Goal: Information Seeking & Learning: Learn about a topic

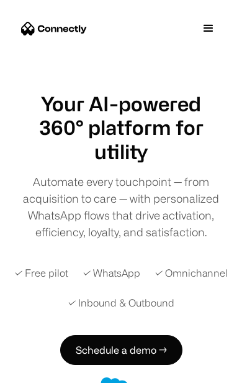
click at [214, 25] on div "menu" at bounding box center [208, 28] width 15 height 15
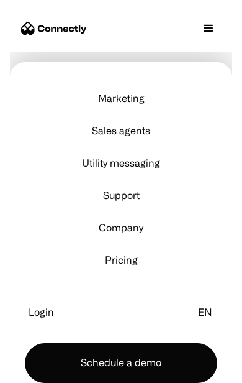
click at [139, 96] on link "Marketing" at bounding box center [121, 98] width 193 height 32
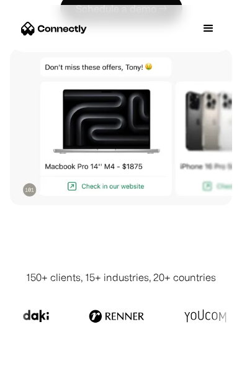
scroll to position [317, 0]
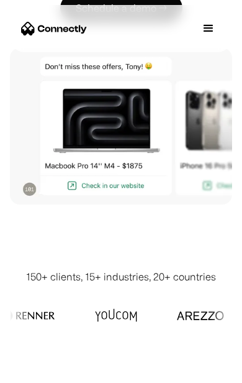
click at [63, 353] on div "150+ clients, 15+ industries, 20+ countries" at bounding box center [121, 320] width 222 height 152
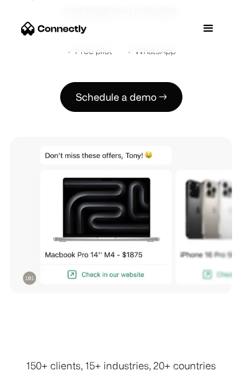
scroll to position [0, 0]
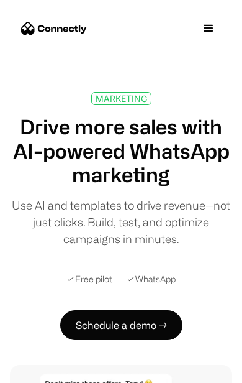
click at [212, 23] on div "menu" at bounding box center [208, 28] width 15 height 15
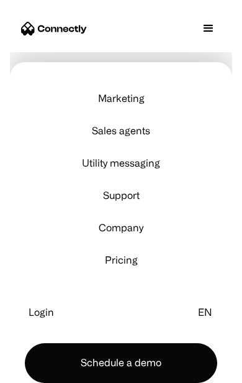
click at [148, 131] on link "Sales agents" at bounding box center [121, 130] width 193 height 32
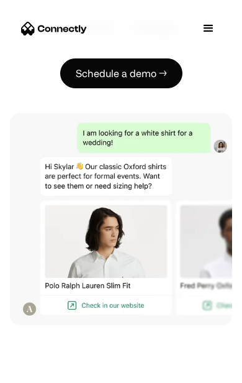
scroll to position [309, 0]
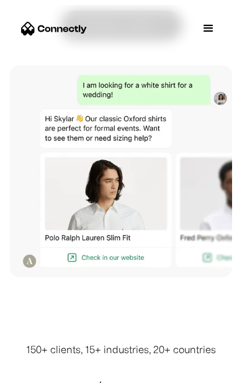
click at [6, 209] on div "SALES AGENTS AI agents that sell, qualify, and convert — at scale From guiding …" at bounding box center [121, 30] width 242 height 494
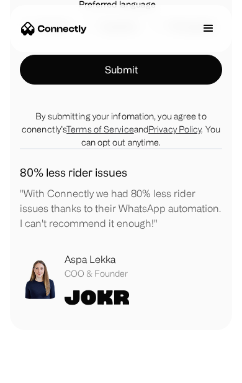
scroll to position [3752, 0]
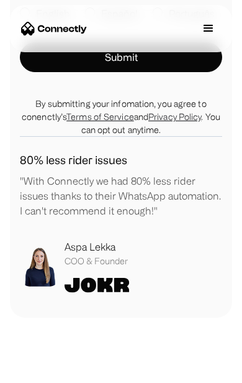
click at [206, 27] on div "menu" at bounding box center [208, 28] width 15 height 15
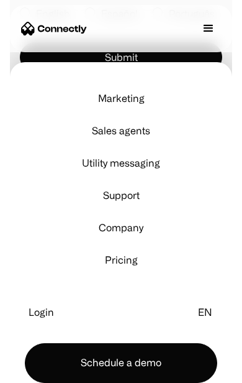
click at [127, 256] on link "Pricing" at bounding box center [121, 260] width 193 height 32
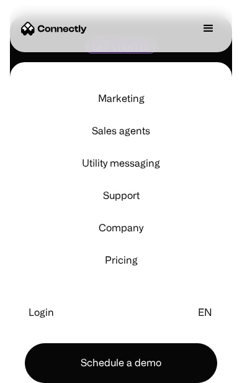
scroll to position [3023, 0]
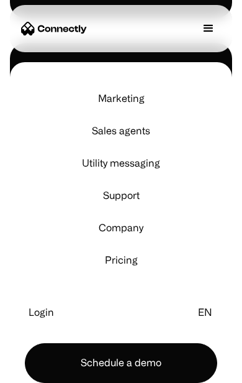
click at [78, 29] on img "home" at bounding box center [54, 28] width 66 height 13
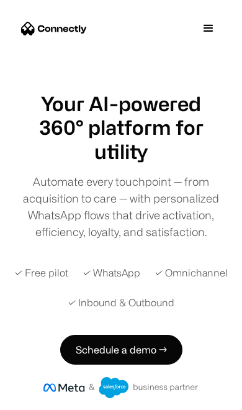
click at [207, 24] on div "menu" at bounding box center [208, 28] width 15 height 15
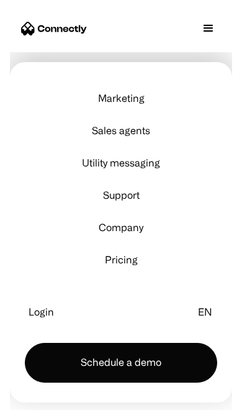
click at [145, 229] on div "Company" at bounding box center [121, 227] width 52 height 12
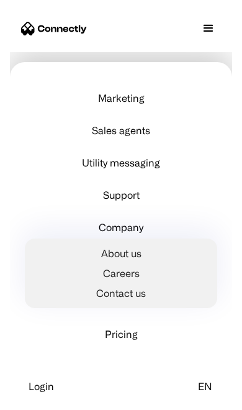
click at [142, 197] on link "Support" at bounding box center [121, 195] width 193 height 32
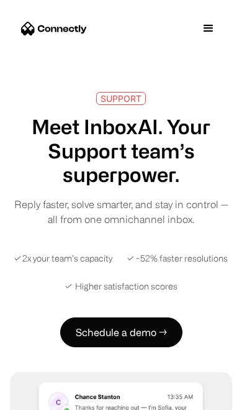
click at [211, 23] on div "menu" at bounding box center [208, 28] width 15 height 15
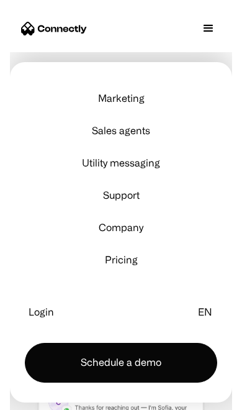
click at [37, 28] on img "home" at bounding box center [54, 28] width 66 height 13
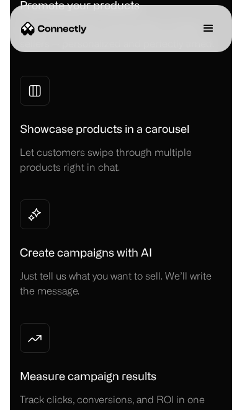
scroll to position [1443, 0]
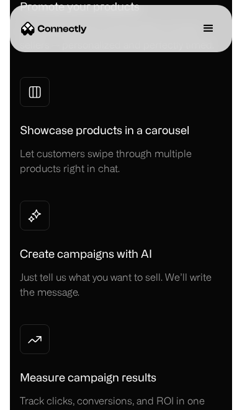
click at [216, 26] on div "menu" at bounding box center [208, 28] width 37 height 37
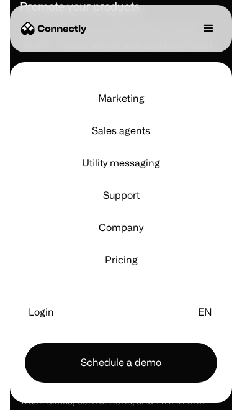
click at [160, 101] on link "Marketing" at bounding box center [121, 98] width 193 height 32
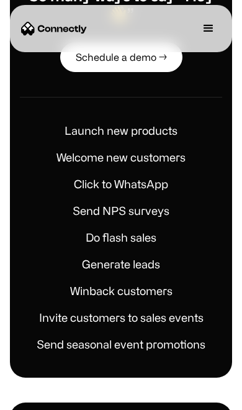
scroll to position [782, 0]
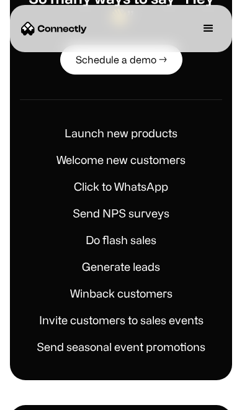
click at [155, 184] on h1 "Click to WhatsApp" at bounding box center [121, 186] width 94 height 17
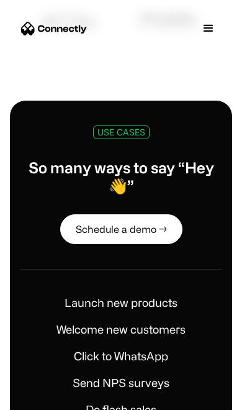
scroll to position [612, 0]
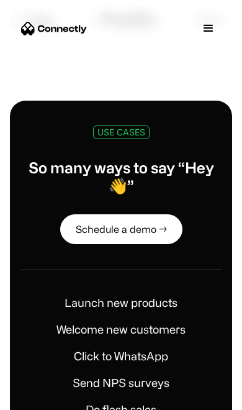
click at [219, 27] on div "menu" at bounding box center [208, 28] width 37 height 37
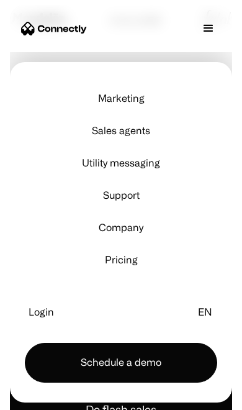
click at [137, 263] on link "Pricing" at bounding box center [121, 260] width 193 height 32
